Goal: Transaction & Acquisition: Purchase product/service

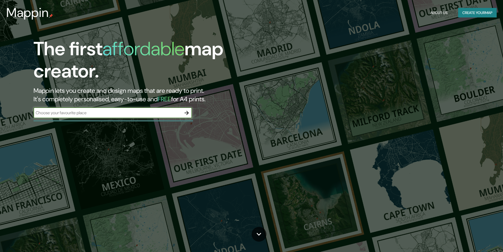
click at [95, 111] on input "text" at bounding box center [108, 113] width 148 height 6
type input "Plaza republiuca [GEOGRAPHIC_DATA]"
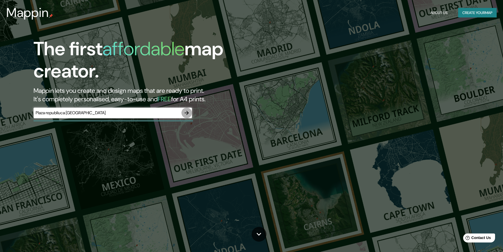
click at [185, 115] on icon "button" at bounding box center [187, 113] width 6 height 6
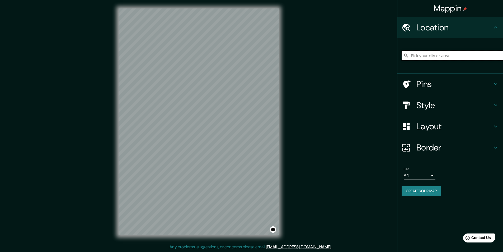
click at [428, 58] on input "Pick your city or area" at bounding box center [452, 56] width 101 height 10
click at [445, 55] on input "Pick your city or area" at bounding box center [452, 56] width 101 height 10
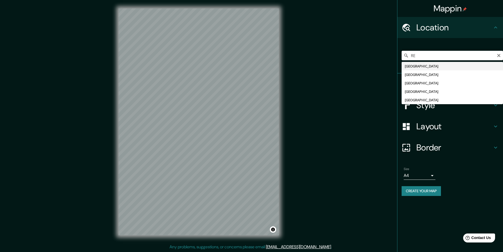
type input "R"
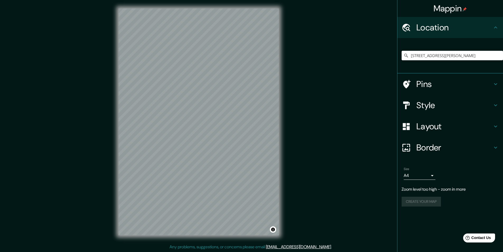
type input "[STREET_ADDRESS][PERSON_NAME]"
click at [496, 54] on input "[STREET_ADDRESS][PERSON_NAME]" at bounding box center [452, 56] width 101 height 10
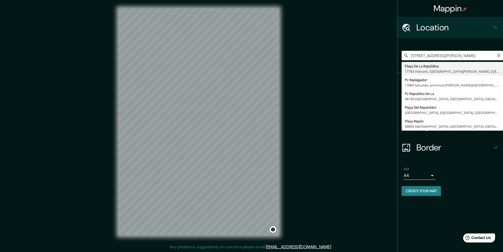
click at [497, 54] on icon "Clear" at bounding box center [499, 55] width 4 height 4
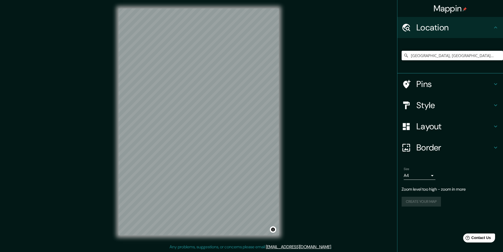
type input "[GEOGRAPHIC_DATA], [GEOGRAPHIC_DATA], [GEOGRAPHIC_DATA], [GEOGRAPHIC_DATA]"
click at [499, 56] on icon "Clear" at bounding box center [499, 55] width 4 height 4
type input "p"
click at [430, 56] on input "p" at bounding box center [452, 56] width 101 height 10
drag, startPoint x: 429, startPoint y: 57, endPoint x: 371, endPoint y: 40, distance: 60.8
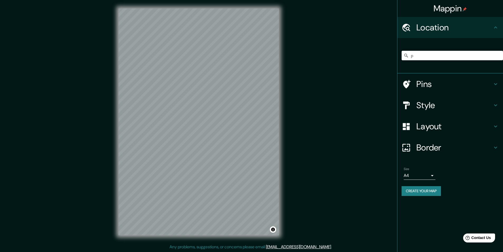
click at [352, 52] on div "Mappin Location p Pins Style Layout Border Choose a border. Hint : you can make…" at bounding box center [251, 126] width 503 height 252
paste input "[GEOGRAPHIC_DATA]"
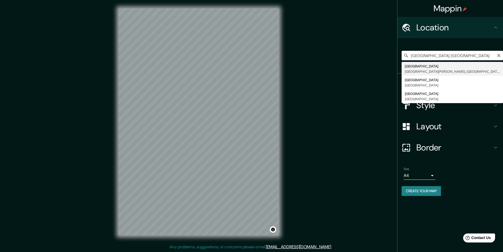
type input "[GEOGRAPHIC_DATA] [GEOGRAPHIC_DATA]"
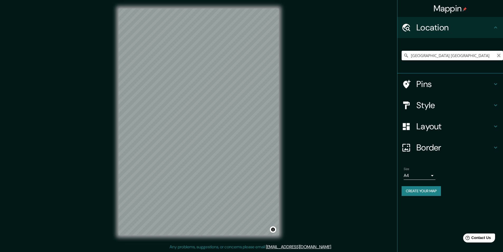
click at [501, 56] on icon "Clear" at bounding box center [499, 55] width 4 height 4
click at [474, 61] on div "[GEOGRAPHIC_DATA] [GEOGRAPHIC_DATA][PERSON_NAME], [GEOGRAPHIC_DATA] [GEOGRAPHIC…" at bounding box center [452, 55] width 101 height 26
click at [470, 58] on input "Pick your city or area" at bounding box center [452, 56] width 101 height 10
paste input "-34.576564, -58.403982"
click at [432, 55] on input "-34.576564, -58.403982" at bounding box center [452, 56] width 101 height 10
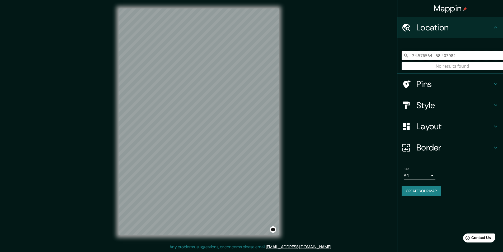
type input "-34.576564 -58.403982"
drag, startPoint x: 449, startPoint y: 54, endPoint x: 437, endPoint y: 54, distance: 11.4
click at [437, 54] on input "-34.576564 -58.403982" at bounding box center [452, 56] width 101 height 10
click at [420, 79] on h4 "Pins" at bounding box center [455, 84] width 76 height 11
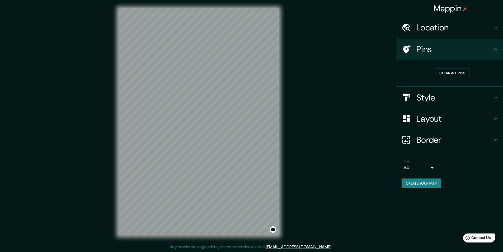
click at [440, 94] on h4 "Style" at bounding box center [455, 97] width 76 height 11
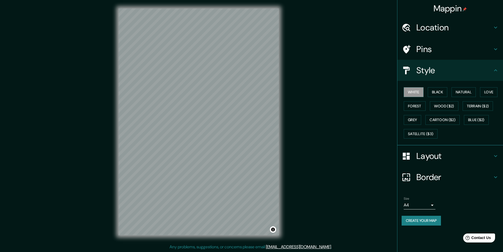
drag, startPoint x: 432, startPoint y: 161, endPoint x: 435, endPoint y: 173, distance: 12.8
click at [432, 161] on h4 "Layout" at bounding box center [455, 156] width 76 height 11
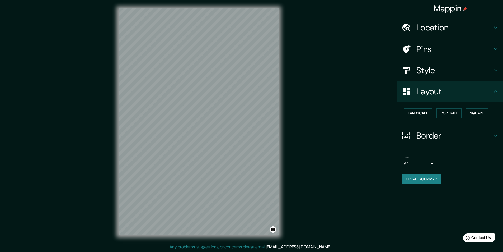
click at [437, 143] on div "Border" at bounding box center [451, 135] width 106 height 21
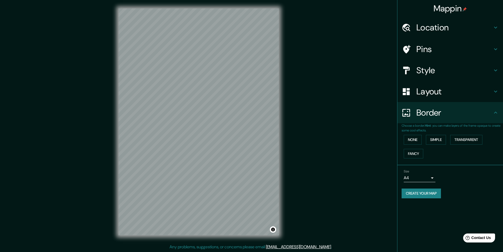
click at [411, 176] on body "Mappin Location -34.576564 -58.403982 No results found Pins Style Layout Border…" at bounding box center [251, 126] width 503 height 252
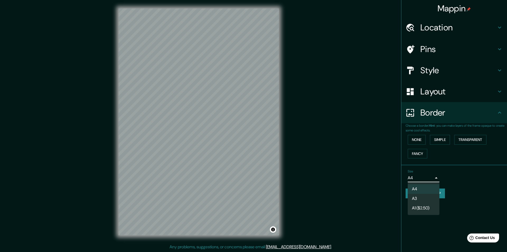
click at [496, 208] on div at bounding box center [253, 126] width 507 height 252
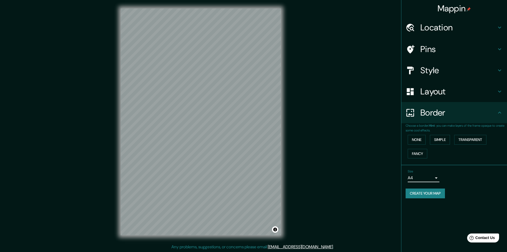
click at [432, 180] on body "Mappin Location -34.576564 -58.403982 No results found Pins Style Layout Border…" at bounding box center [253, 126] width 507 height 252
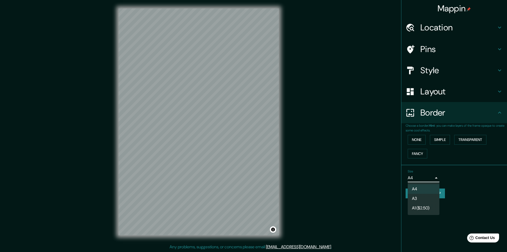
click at [416, 198] on li "A3" at bounding box center [424, 199] width 32 height 10
type input "a4"
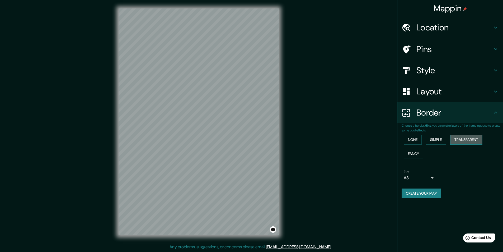
click at [463, 138] on button "Transparent" at bounding box center [466, 140] width 32 height 10
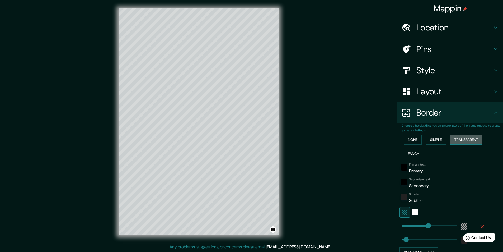
click at [464, 140] on button "Transparent" at bounding box center [466, 140] width 32 height 10
type input "291"
type input "49"
click at [435, 94] on h4 "Layout" at bounding box center [455, 91] width 76 height 11
type input "291"
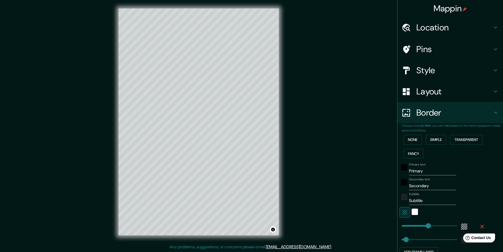
type input "49"
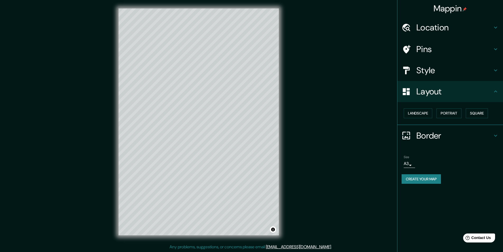
click at [469, 160] on div "Size A3 a4" at bounding box center [450, 161] width 97 height 17
click at [431, 75] on h4 "Style" at bounding box center [455, 70] width 76 height 11
type input "291"
type input "49"
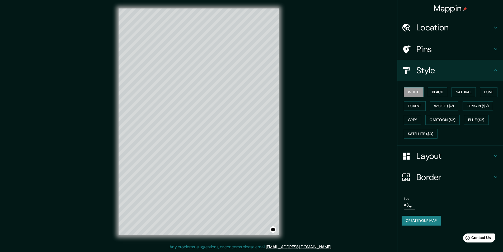
click at [437, 51] on h4 "Pins" at bounding box center [455, 49] width 76 height 11
type input "291"
type input "49"
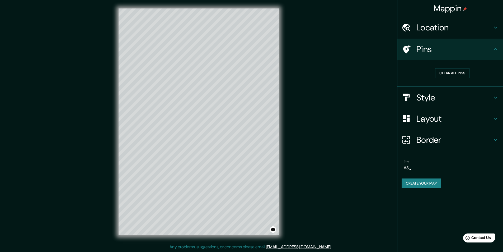
click at [364, 178] on div "Mappin Location -34.576564 -58.403982 No results found Pins Clear all pins Styl…" at bounding box center [251, 126] width 503 height 252
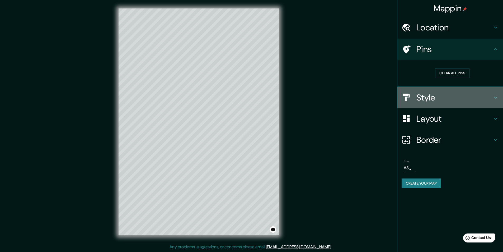
click at [420, 94] on h4 "Style" at bounding box center [455, 97] width 76 height 11
type input "291"
type input "49"
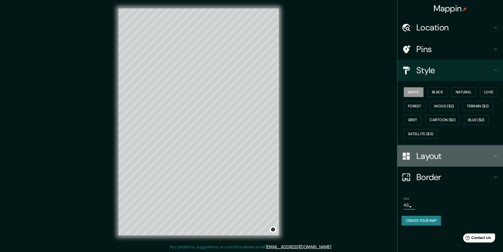
drag, startPoint x: 446, startPoint y: 157, endPoint x: 444, endPoint y: 157, distance: 2.7
click at [446, 157] on h4 "Layout" at bounding box center [455, 156] width 76 height 11
type input "291"
type input "49"
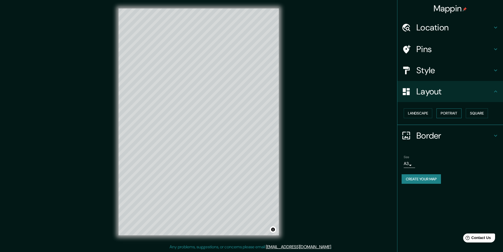
click at [444, 113] on button "Portrait" at bounding box center [449, 113] width 25 height 10
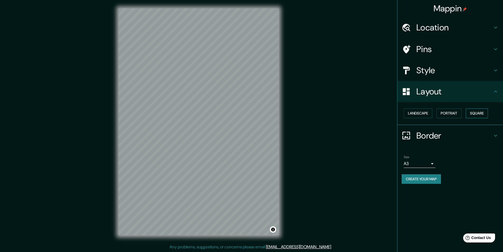
click at [476, 112] on button "Square" at bounding box center [477, 113] width 22 height 10
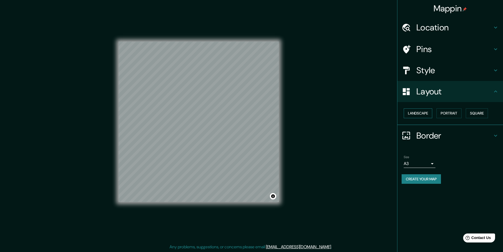
click at [428, 111] on button "Landscape" at bounding box center [418, 113] width 29 height 10
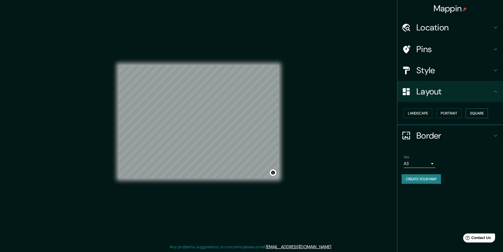
click at [474, 112] on button "Square" at bounding box center [477, 113] width 22 height 10
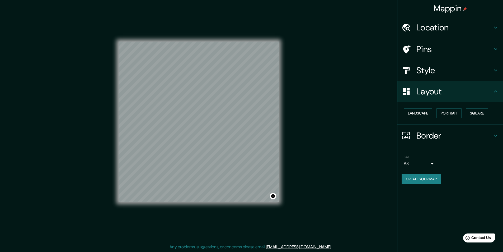
click at [427, 27] on h4 "Location" at bounding box center [455, 27] width 76 height 11
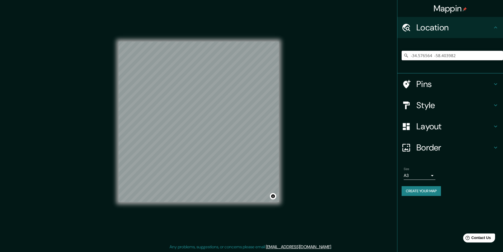
click at [462, 54] on input "-34.576564 -58.403982" at bounding box center [452, 56] width 101 height 10
click at [433, 56] on input "-34.576564 -58.403982" at bounding box center [452, 56] width 101 height 10
click at [193, 120] on div at bounding box center [193, 118] width 4 height 4
click at [193, 119] on div at bounding box center [195, 117] width 4 height 4
click at [436, 83] on h4 "Pins" at bounding box center [455, 84] width 76 height 11
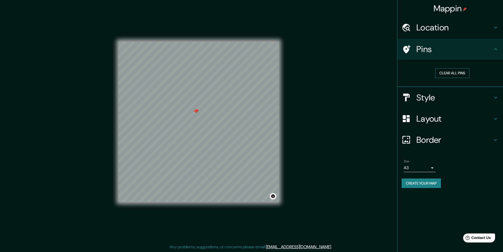
click at [453, 73] on button "Clear all pins" at bounding box center [452, 73] width 34 height 10
click at [427, 185] on button "Create your map" at bounding box center [421, 183] width 39 height 10
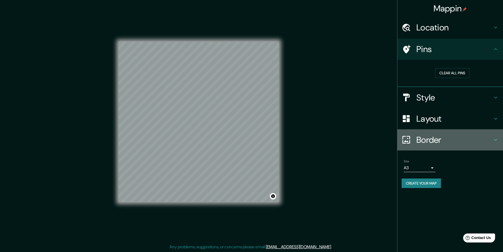
click at [440, 137] on h4 "Border" at bounding box center [455, 139] width 76 height 11
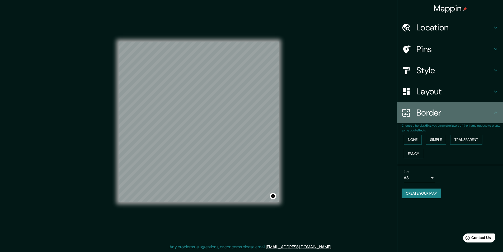
click at [452, 120] on div "Border" at bounding box center [451, 112] width 106 height 21
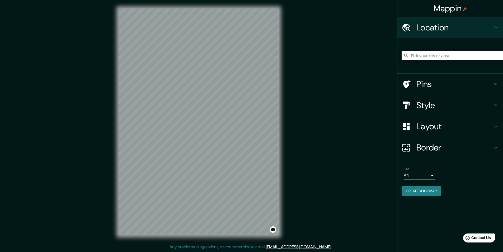
click at [426, 87] on h4 "Pins" at bounding box center [455, 84] width 76 height 11
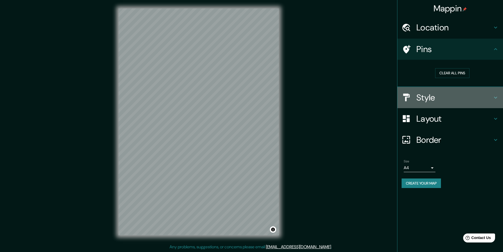
click at [444, 93] on h4 "Style" at bounding box center [455, 97] width 76 height 11
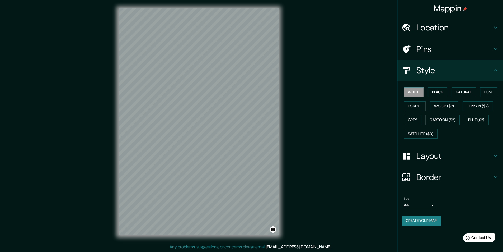
click at [432, 158] on h4 "Layout" at bounding box center [455, 156] width 76 height 11
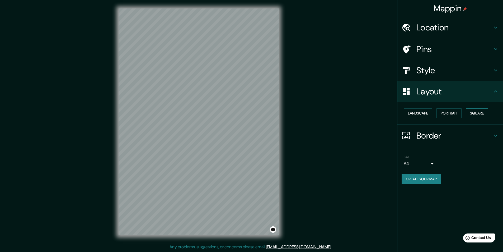
click at [474, 114] on button "Square" at bounding box center [477, 113] width 22 height 10
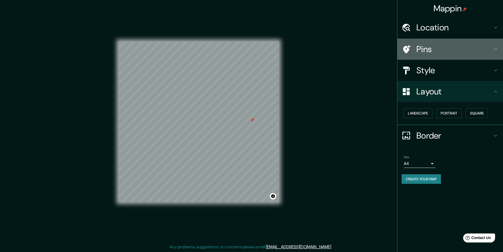
click at [425, 50] on h4 "Pins" at bounding box center [455, 49] width 76 height 11
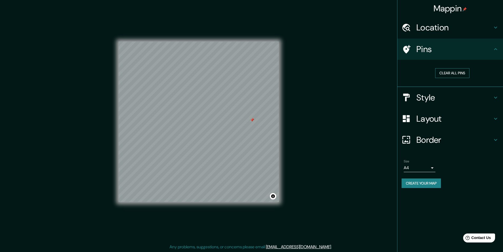
click at [445, 72] on button "Clear all pins" at bounding box center [452, 73] width 34 height 10
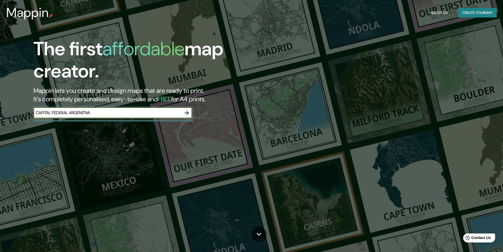
type input "CAPITAL FEDERAL ARGENITNA"
click at [181, 111] on input "CAPITAL FEDERAL ARGENITNA" at bounding box center [108, 113] width 148 height 6
click at [185, 112] on icon "button" at bounding box center [187, 113] width 6 height 6
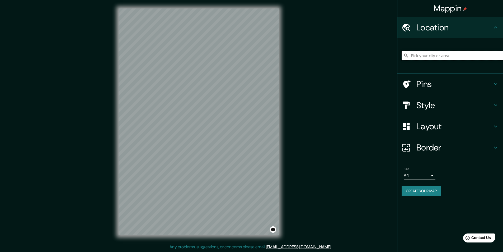
click at [434, 58] on input "Pick your city or area" at bounding box center [452, 56] width 101 height 10
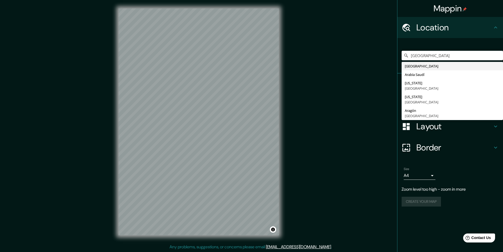
type input "[GEOGRAPHIC_DATA]"
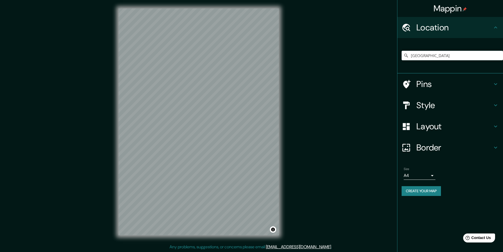
click at [431, 106] on h4 "Style" at bounding box center [455, 105] width 76 height 11
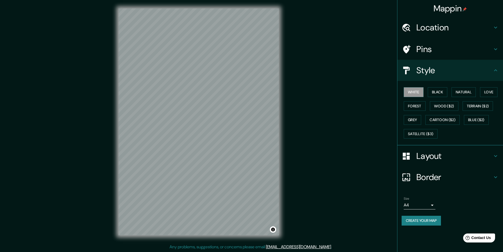
click at [444, 54] on h4 "Pins" at bounding box center [455, 49] width 76 height 11
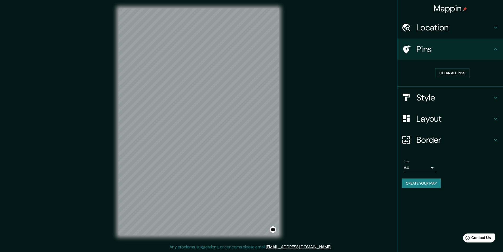
click at [437, 122] on h4 "Layout" at bounding box center [455, 118] width 76 height 11
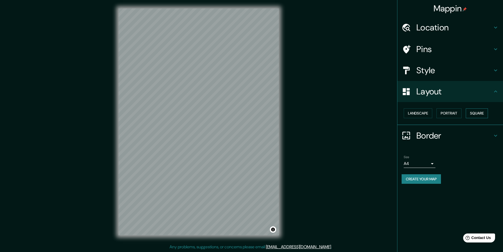
click at [477, 112] on button "Square" at bounding box center [477, 113] width 22 height 10
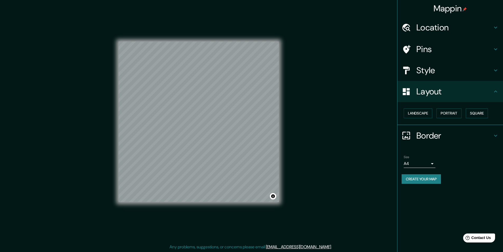
scroll to position [0, 0]
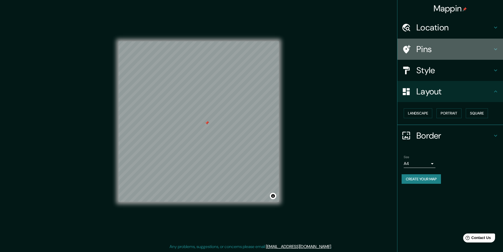
click at [421, 49] on h4 "Pins" at bounding box center [455, 49] width 76 height 11
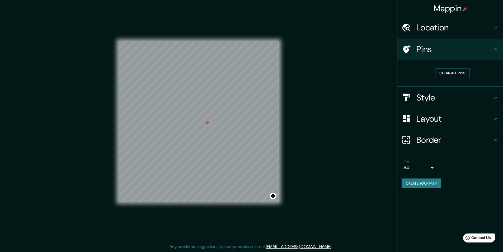
click at [448, 72] on button "Clear all pins" at bounding box center [452, 73] width 34 height 10
click at [423, 100] on h4 "Style" at bounding box center [455, 97] width 76 height 11
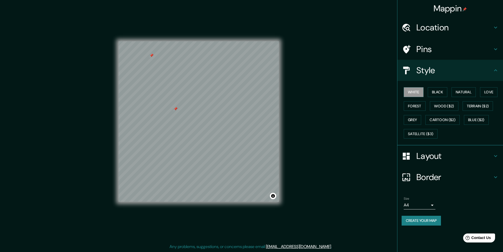
click at [442, 52] on h4 "Pins" at bounding box center [455, 49] width 76 height 11
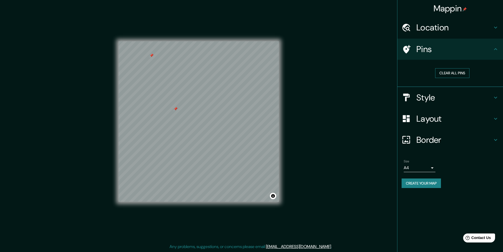
click at [452, 73] on button "Clear all pins" at bounding box center [452, 73] width 34 height 10
click at [352, 96] on div "Mappin Location Argentina Argentina Arabia Saudí Arizona Estados Unidos Arkansa…" at bounding box center [251, 126] width 503 height 252
click at [488, 180] on div "Create your map" at bounding box center [450, 183] width 97 height 10
